Goal: Find specific page/section: Find specific page/section

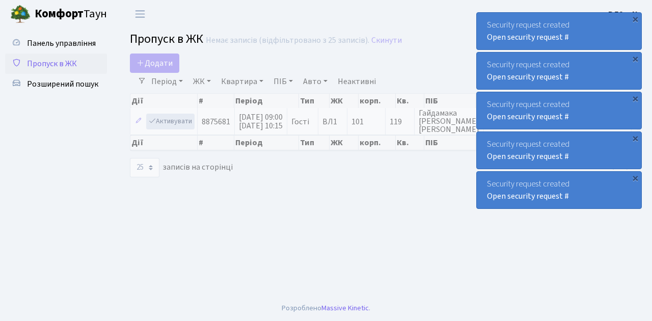
select select "25"
click at [41, 65] on span "Пропуск в ЖК" at bounding box center [52, 63] width 50 height 11
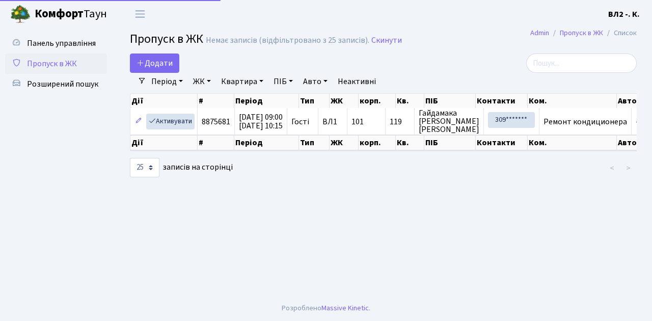
select select "25"
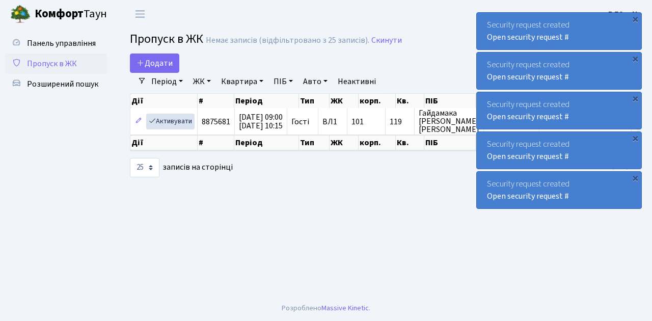
click at [53, 66] on span "Пропуск в ЖК" at bounding box center [52, 63] width 50 height 11
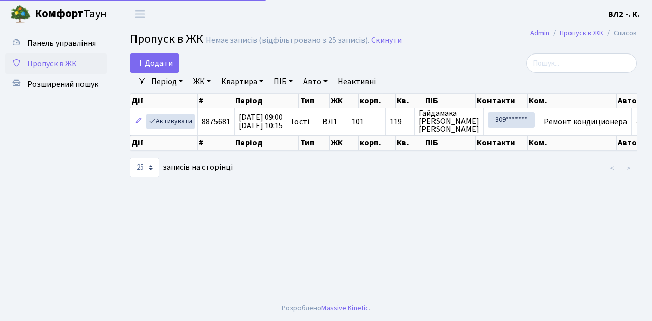
select select "25"
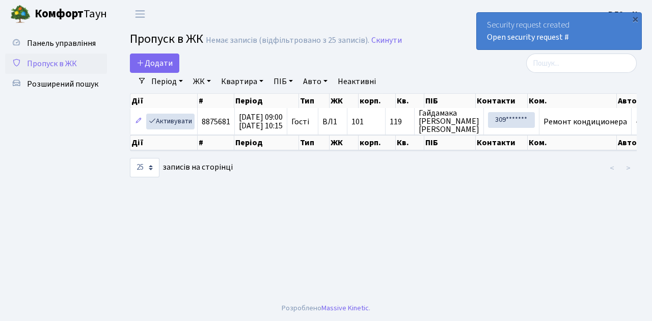
click at [67, 64] on span "Пропуск в ЖК" at bounding box center [52, 63] width 50 height 11
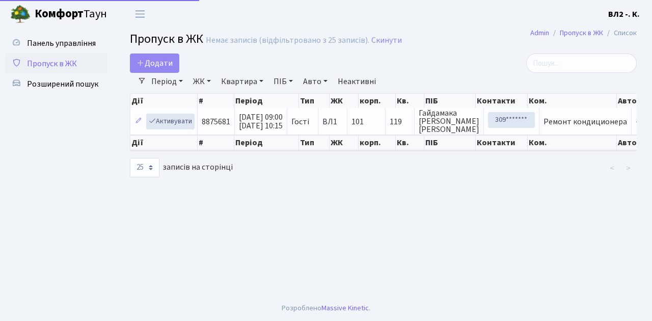
select select "25"
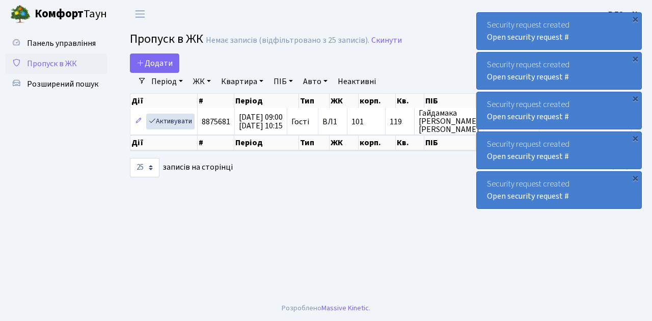
click at [61, 62] on span "Пропуск в ЖК" at bounding box center [52, 63] width 50 height 11
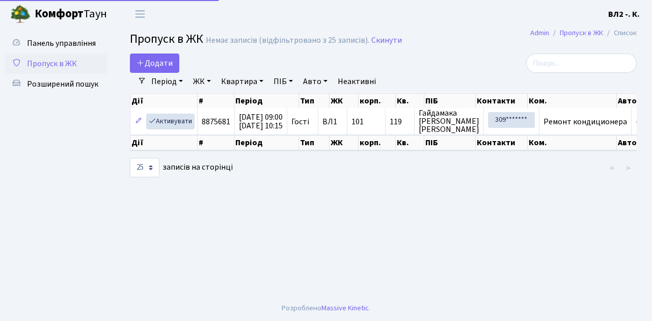
select select "25"
click at [87, 134] on ul "Панель управління Пропуск в ЖК Розширений пошук" at bounding box center [56, 161] width 102 height 257
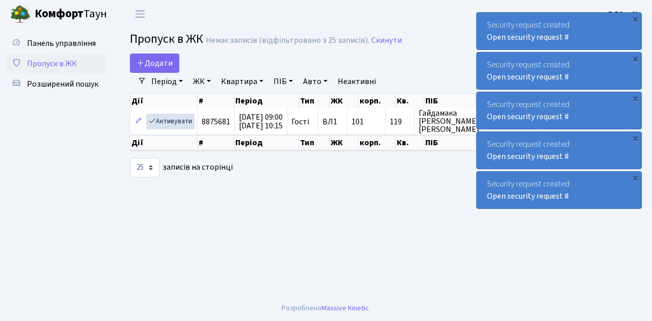
click at [69, 62] on span "Пропуск в ЖК" at bounding box center [52, 63] width 50 height 11
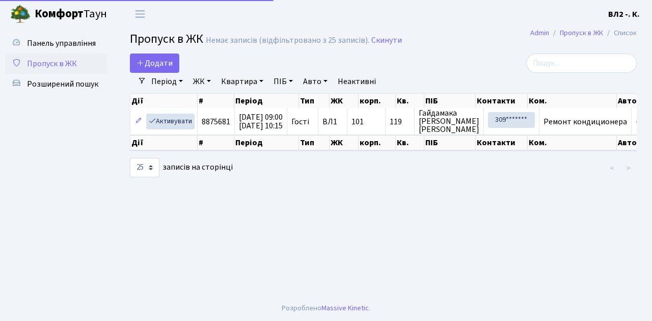
select select "25"
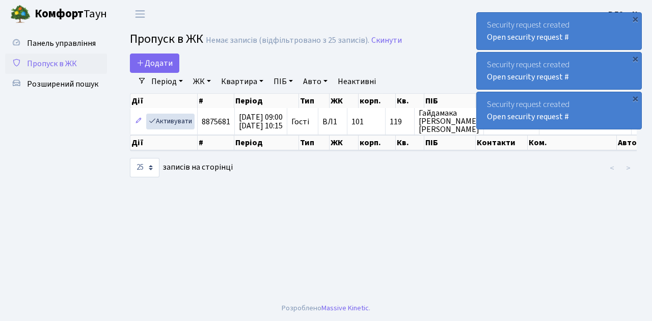
click at [64, 64] on span "Пропуск в ЖК" at bounding box center [52, 63] width 50 height 11
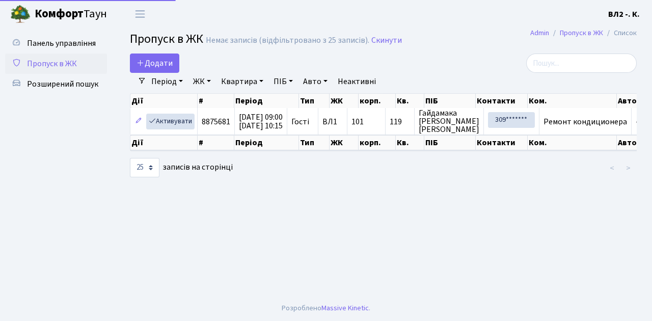
select select "25"
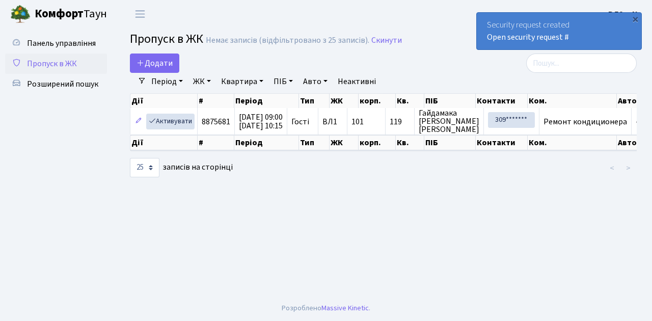
drag, startPoint x: 76, startPoint y: 63, endPoint x: 422, endPoint y: 1, distance: 351.5
click at [77, 63] on link "Пропуск в ЖК" at bounding box center [56, 63] width 102 height 20
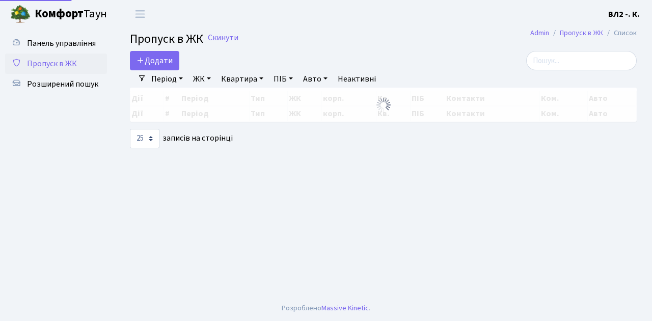
select select "25"
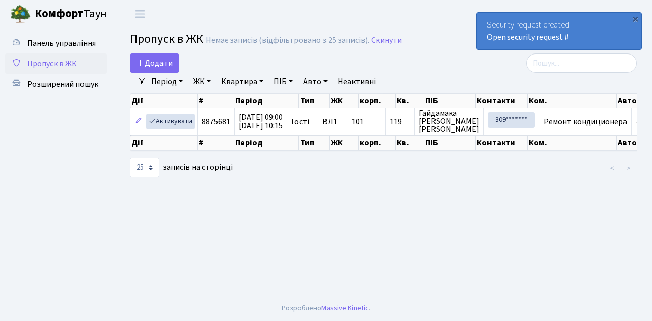
click at [45, 63] on span "Пропуск в ЖК" at bounding box center [52, 63] width 50 height 11
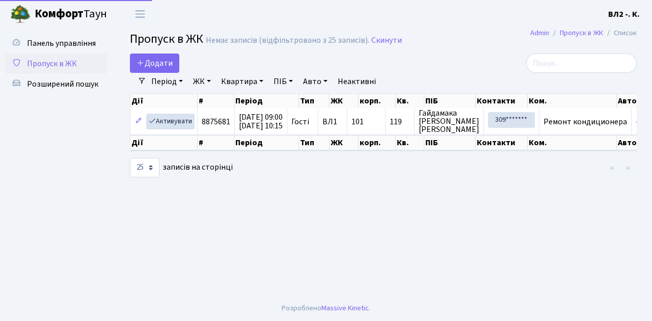
select select "25"
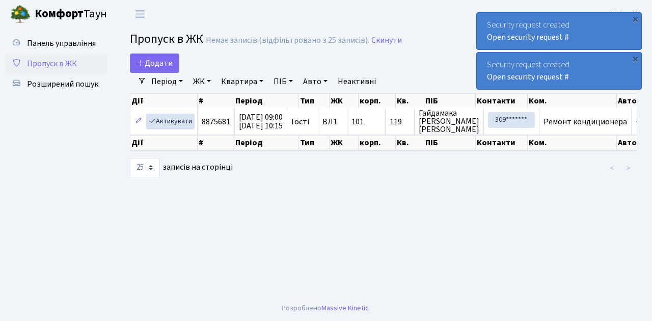
click at [70, 61] on span "Пропуск в ЖК" at bounding box center [52, 63] width 50 height 11
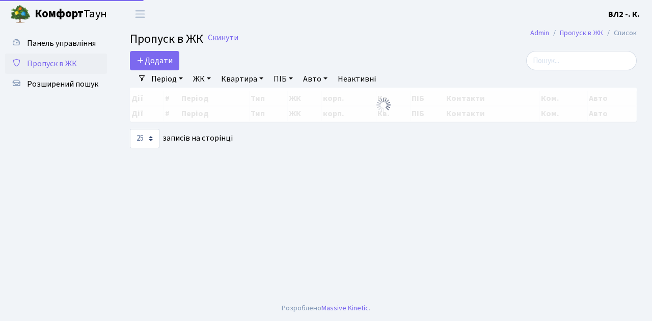
select select "25"
